Goal: Find specific page/section: Find specific page/section

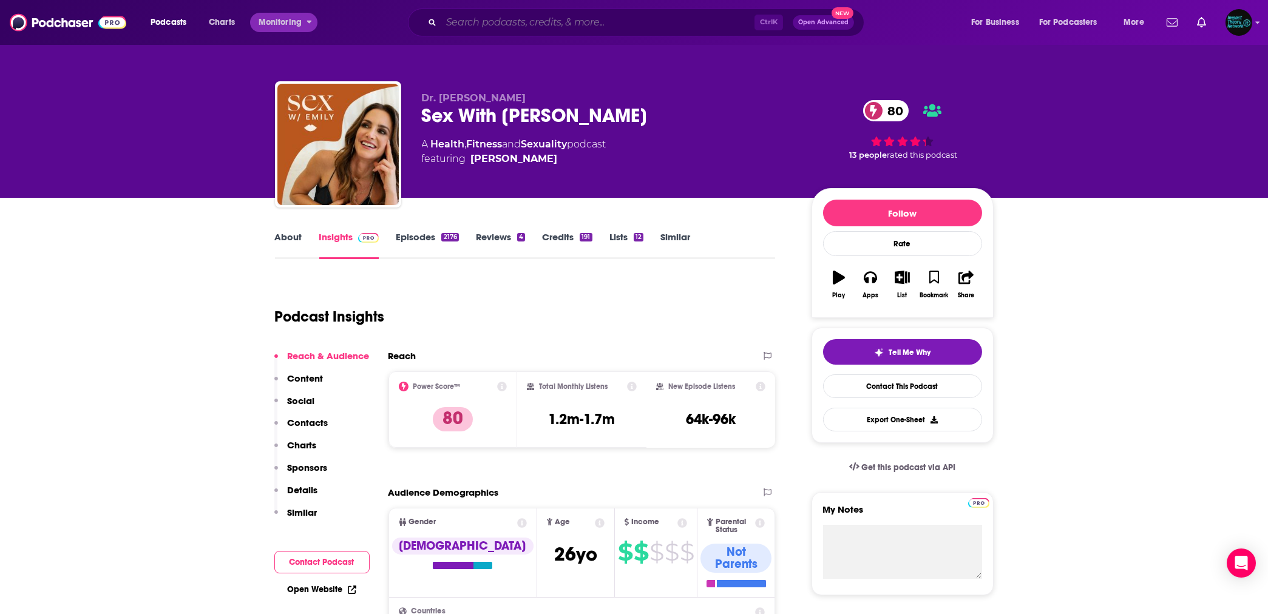
click at [457, 19] on input "Search podcasts, credits, & more..." at bounding box center [597, 22] width 313 height 19
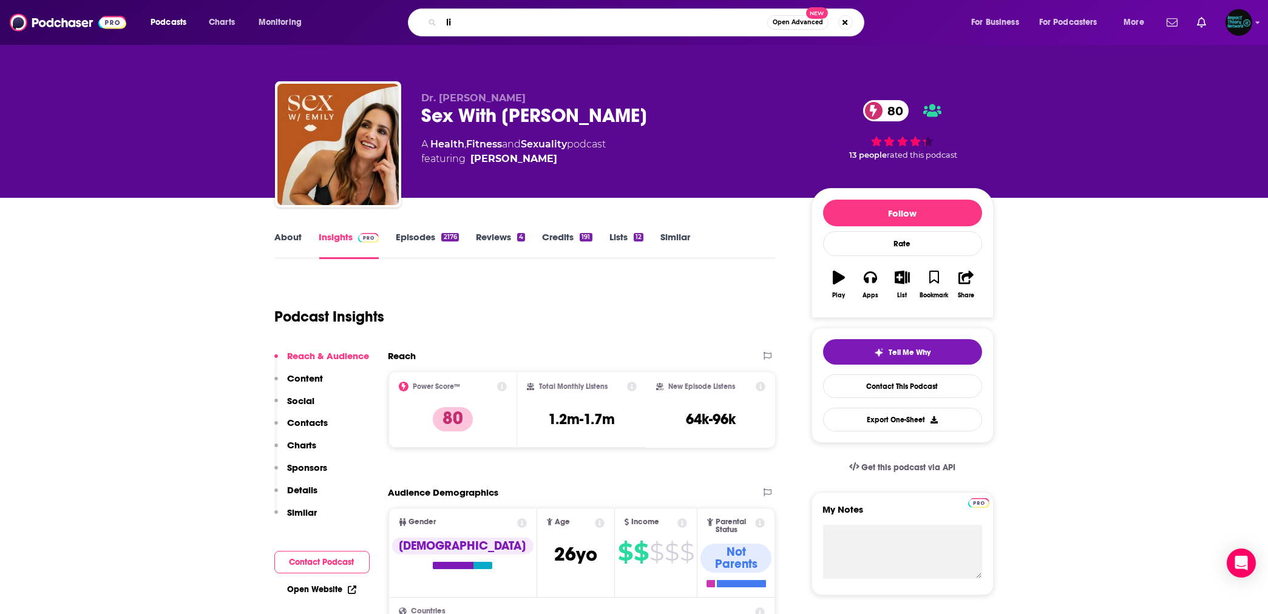
type input "l"
type input "women of impact"
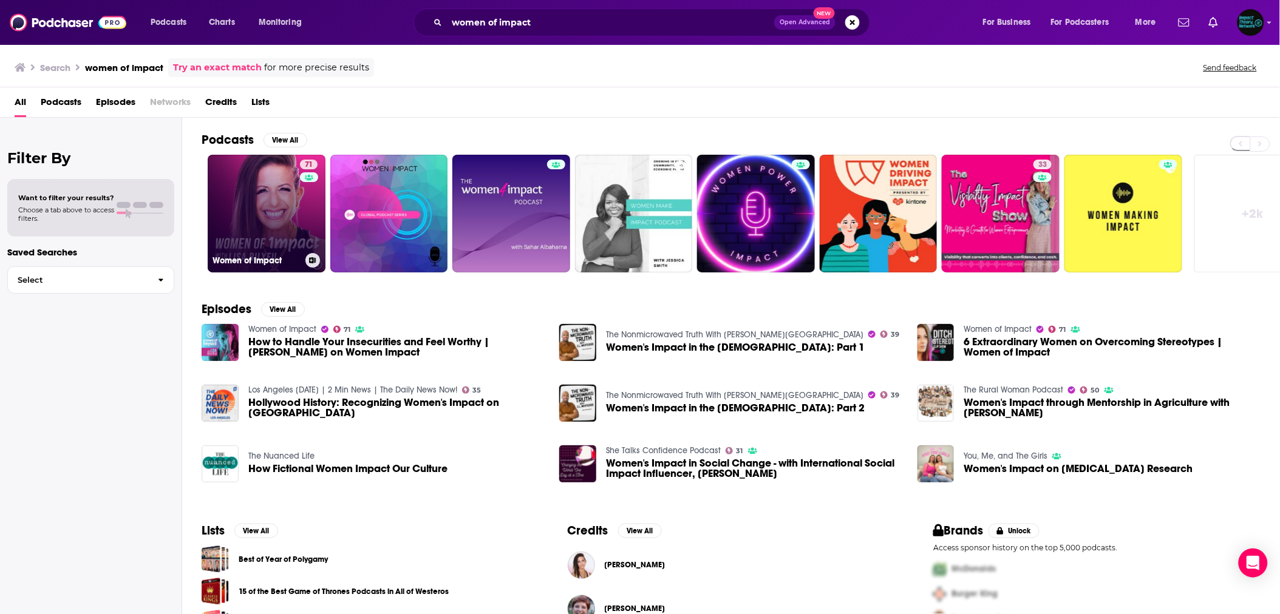
click at [288, 206] on link "71 Women of Impact" at bounding box center [267, 214] width 118 height 118
